Goal: Task Accomplishment & Management: Manage account settings

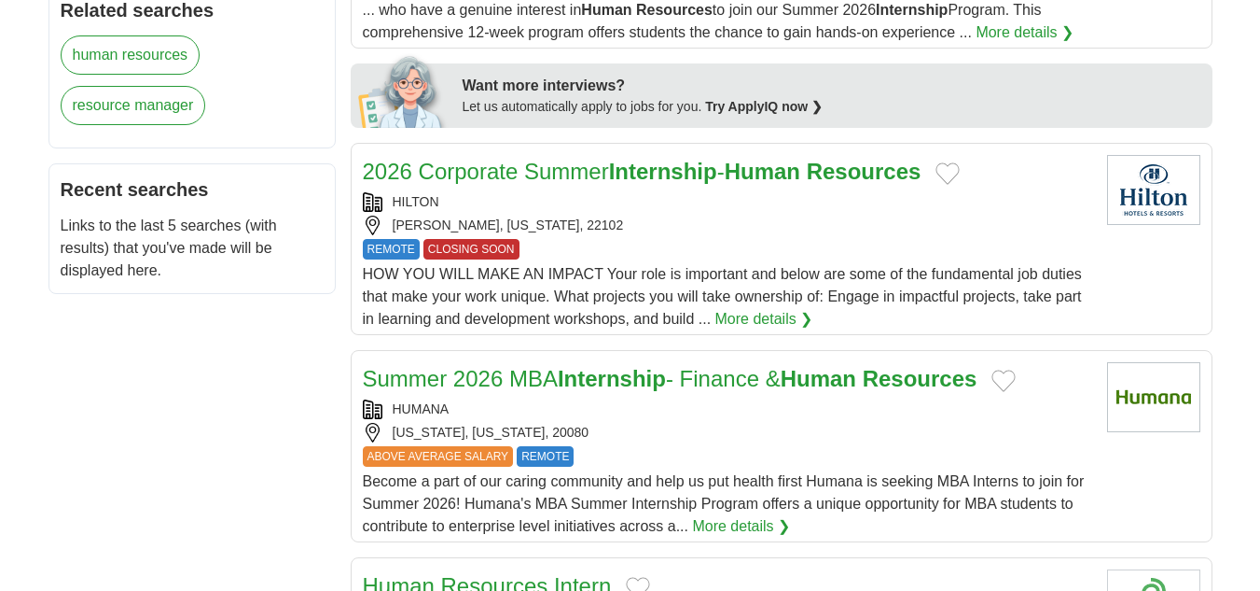
scroll to position [746, 0]
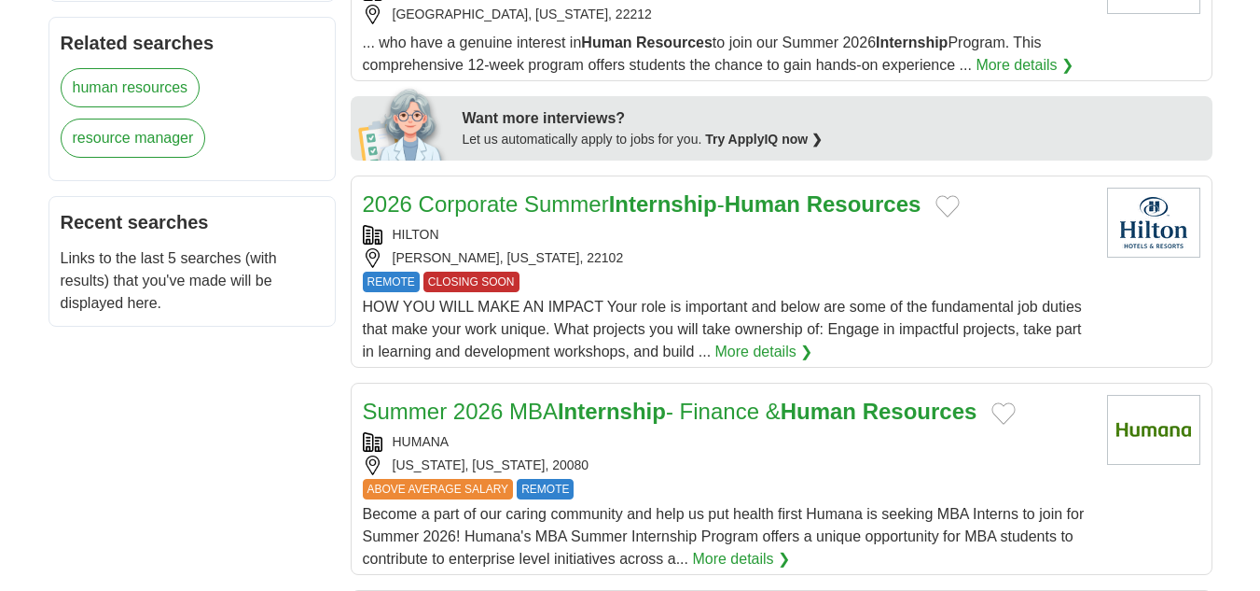
click at [960, 202] on button "Add to favorite jobs" at bounding box center [948, 206] width 24 height 22
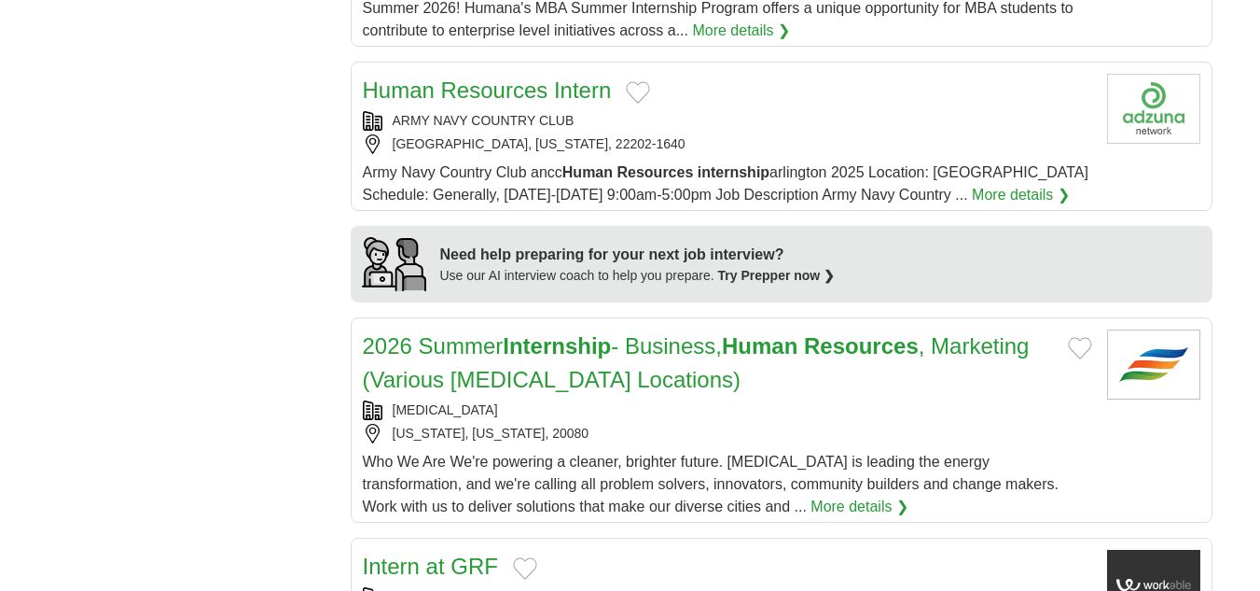
scroll to position [1306, 0]
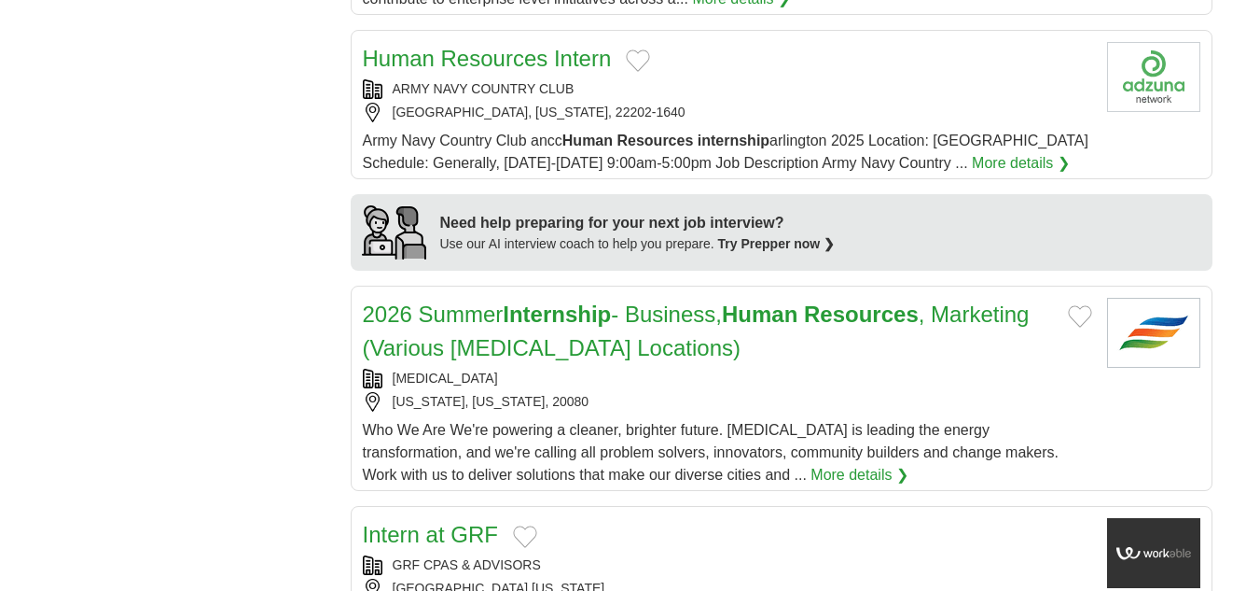
drag, startPoint x: 1074, startPoint y: 313, endPoint x: 1066, endPoint y: 328, distance: 16.7
click at [1074, 313] on button "Add to favorite jobs" at bounding box center [1080, 316] width 24 height 22
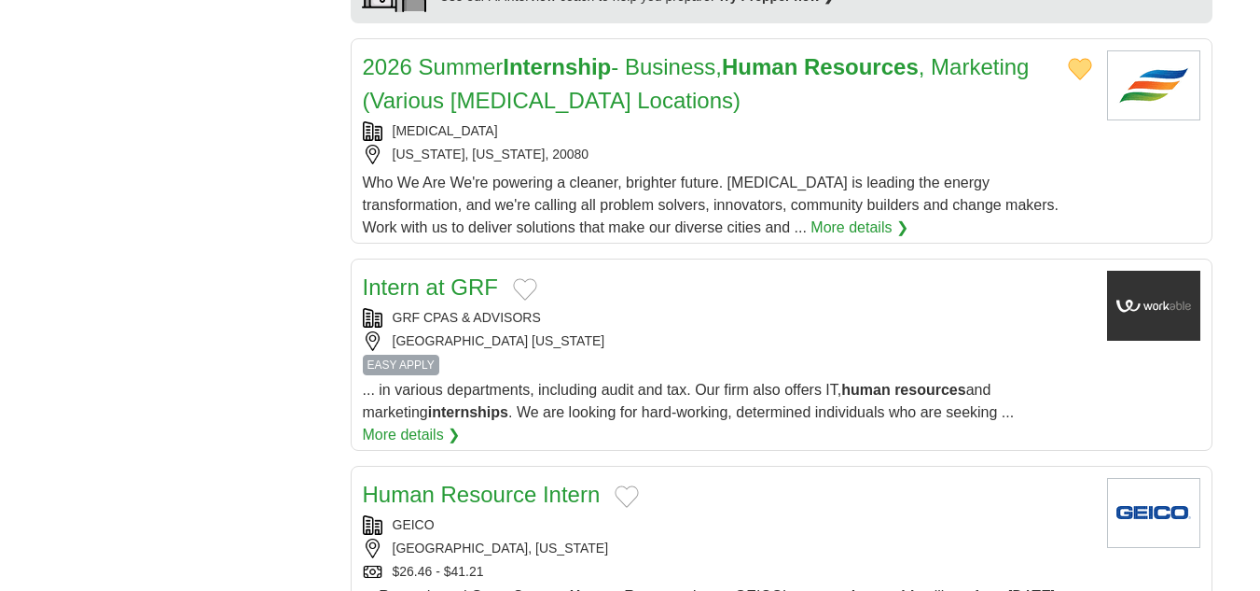
scroll to position [1586, 0]
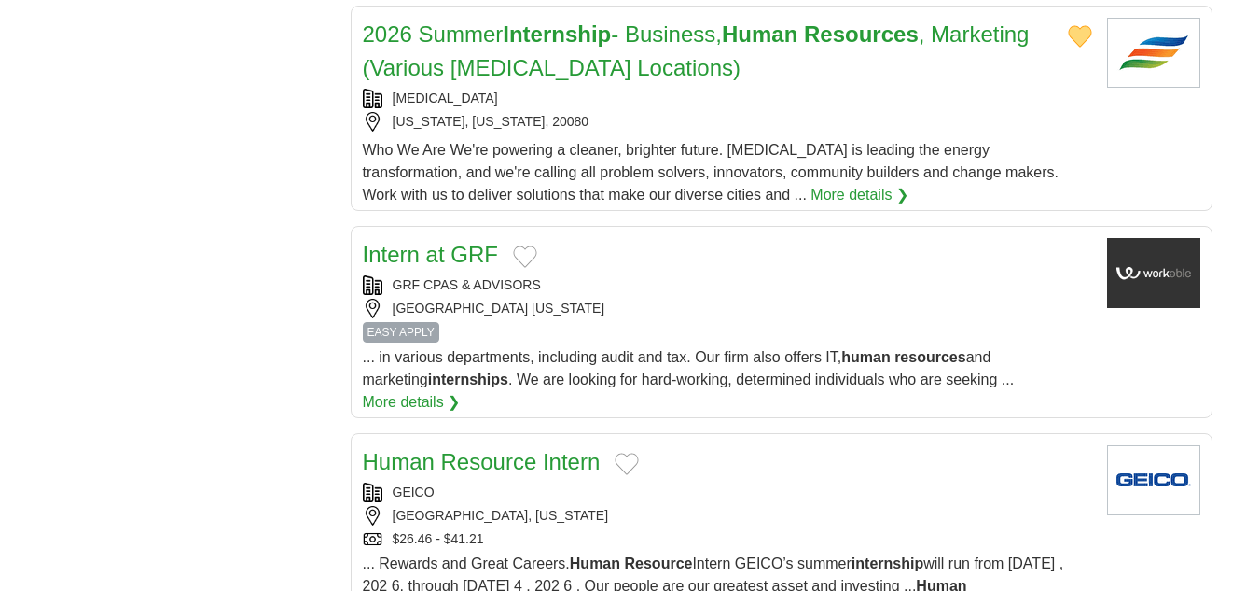
drag, startPoint x: 523, startPoint y: 252, endPoint x: 562, endPoint y: 279, distance: 46.9
click at [524, 252] on button "Add to favorite jobs" at bounding box center [525, 256] width 24 height 22
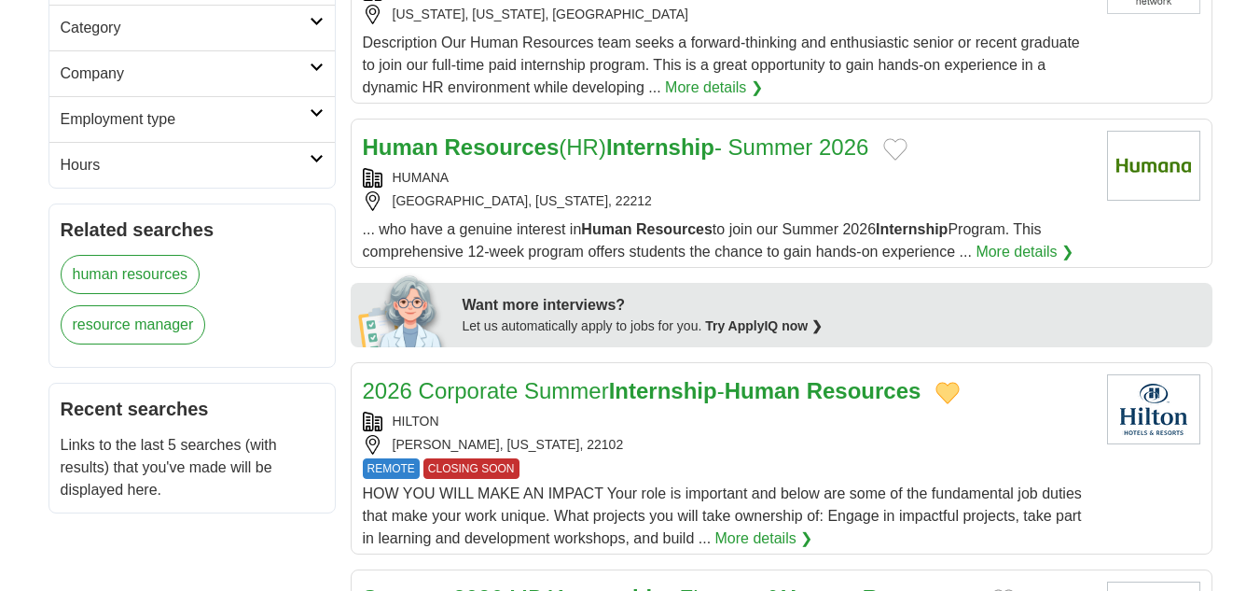
scroll to position [653, 0]
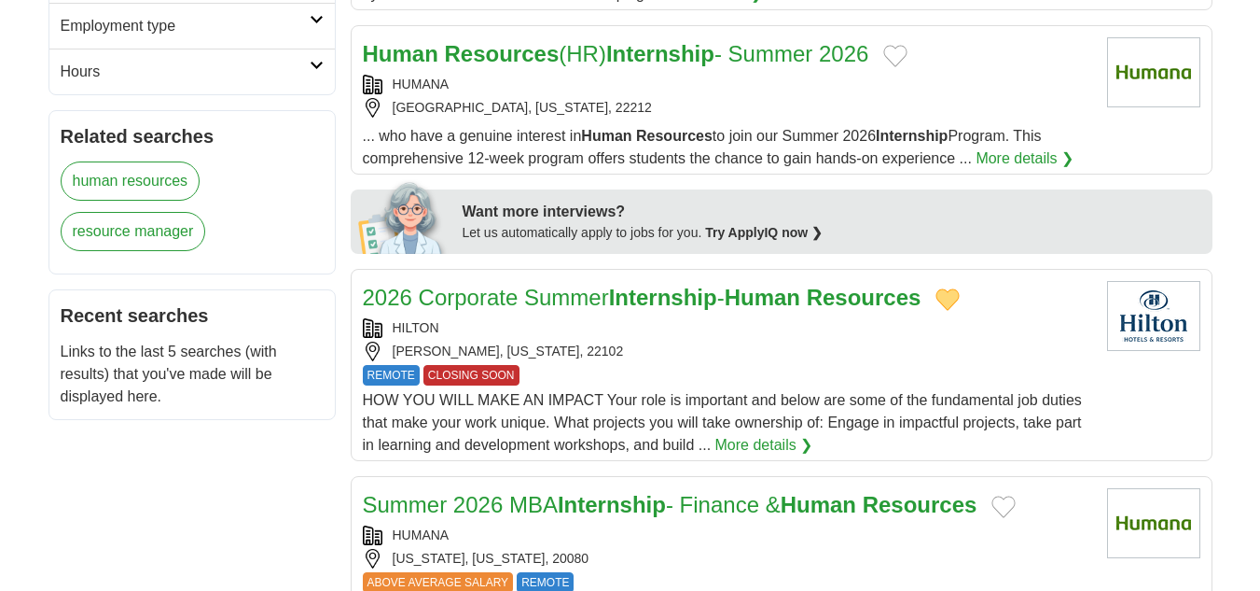
click at [783, 299] on strong "Human" at bounding box center [763, 297] width 76 height 25
click at [960, 288] on button "Add to favorite jobs" at bounding box center [948, 299] width 24 height 22
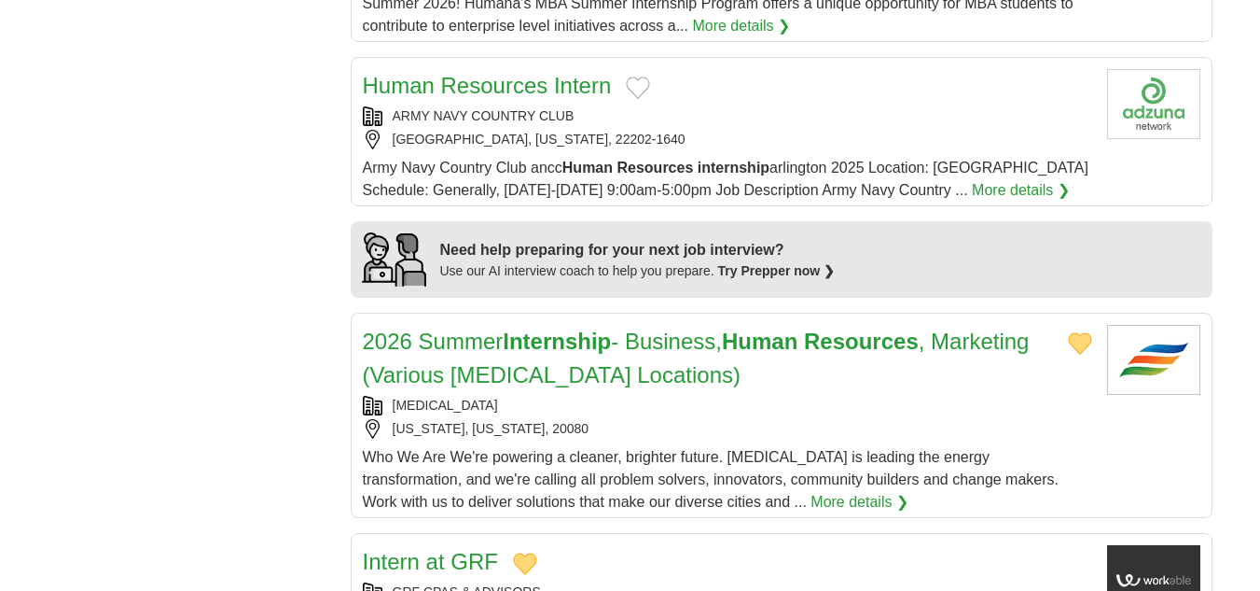
scroll to position [1306, 0]
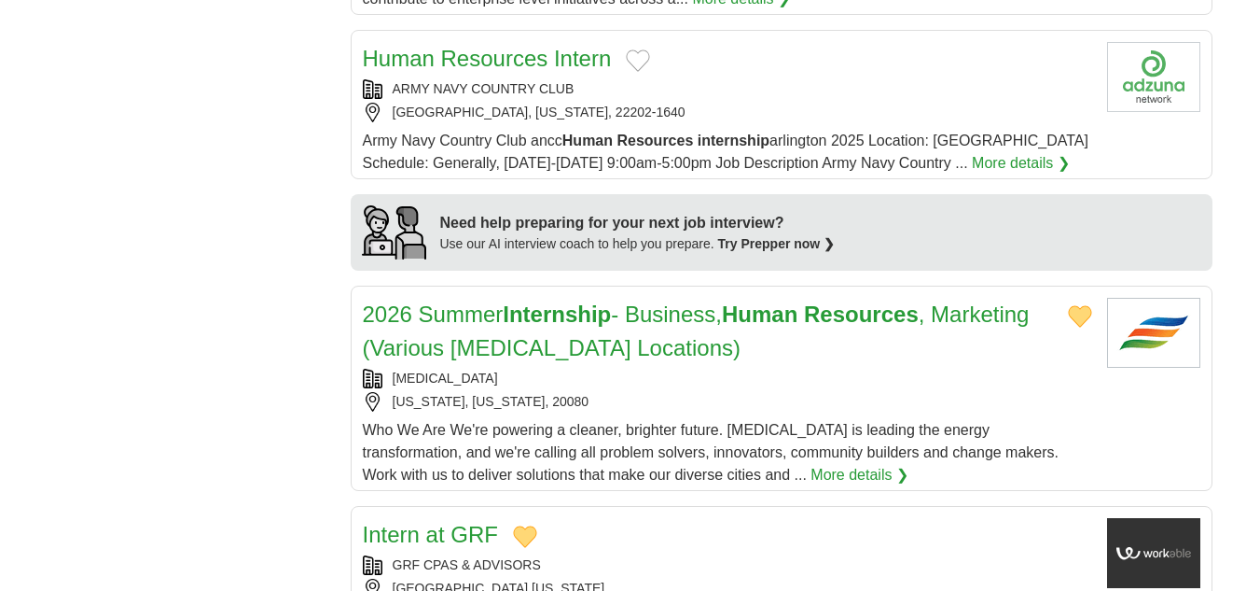
click at [832, 317] on strong "Resources" at bounding box center [861, 313] width 115 height 25
click at [1069, 316] on button "Add to favorite jobs" at bounding box center [1080, 316] width 24 height 22
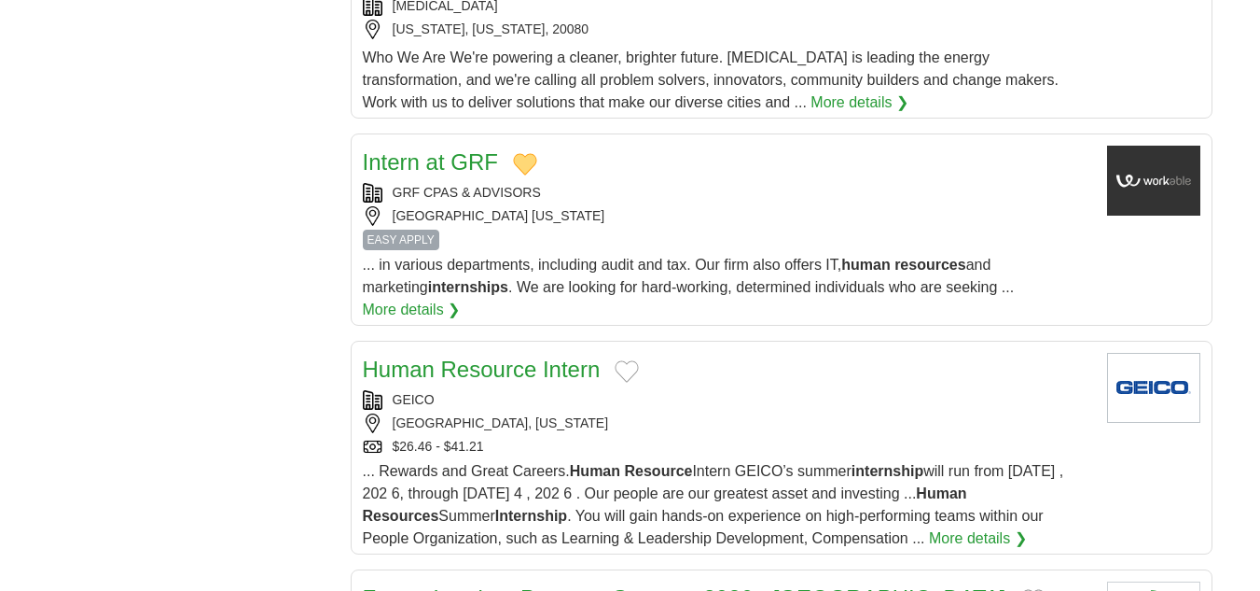
scroll to position [1679, 0]
click at [431, 161] on link "Intern at GRF" at bounding box center [430, 160] width 135 height 25
click at [525, 162] on button "Add to favorite jobs" at bounding box center [525, 163] width 24 height 22
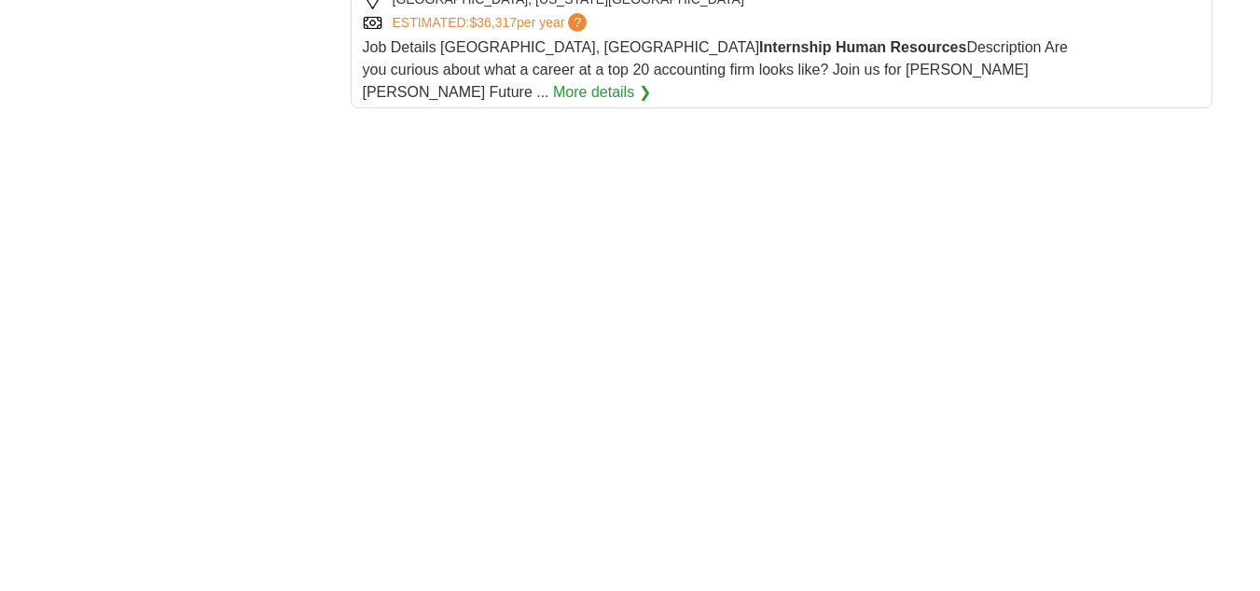
scroll to position [2332, 0]
